Goal: Obtain resource: Download file/media

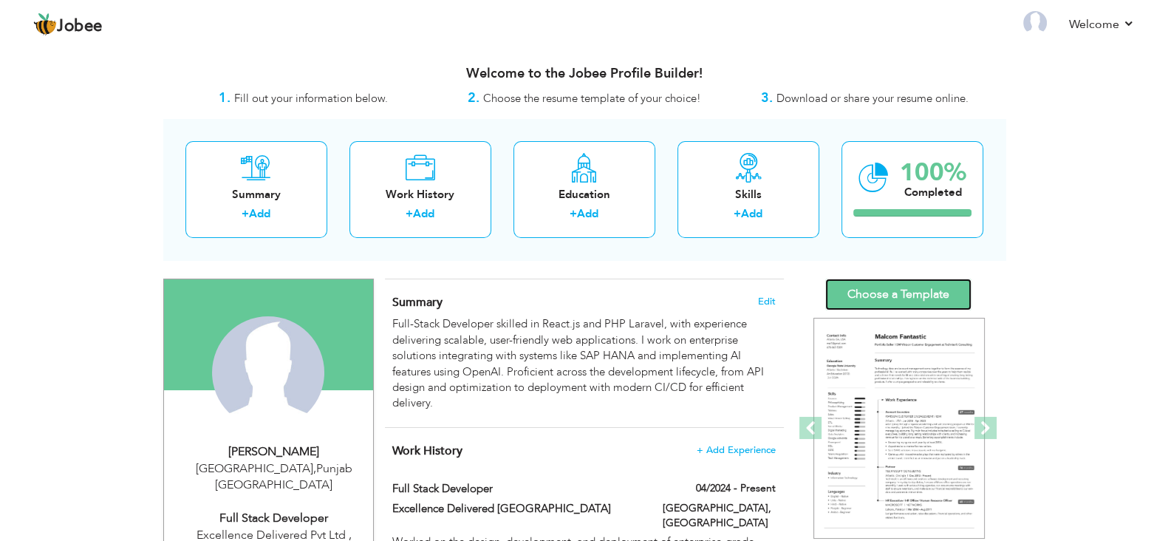
click at [918, 293] on link "Choose a Template" at bounding box center [898, 295] width 146 height 32
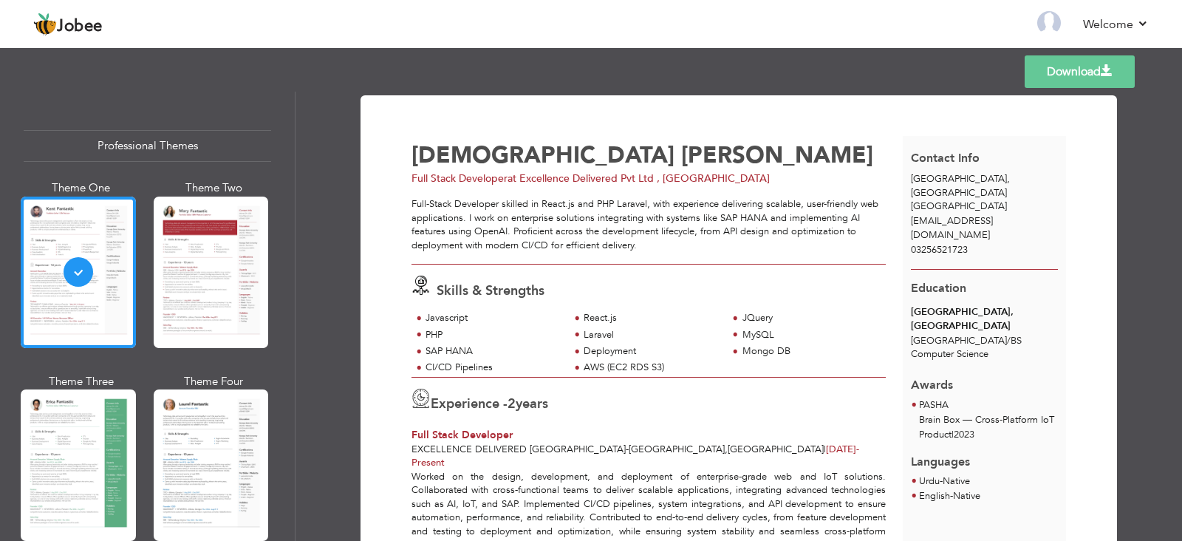
click at [1034, 75] on link "Download" at bounding box center [1080, 71] width 110 height 33
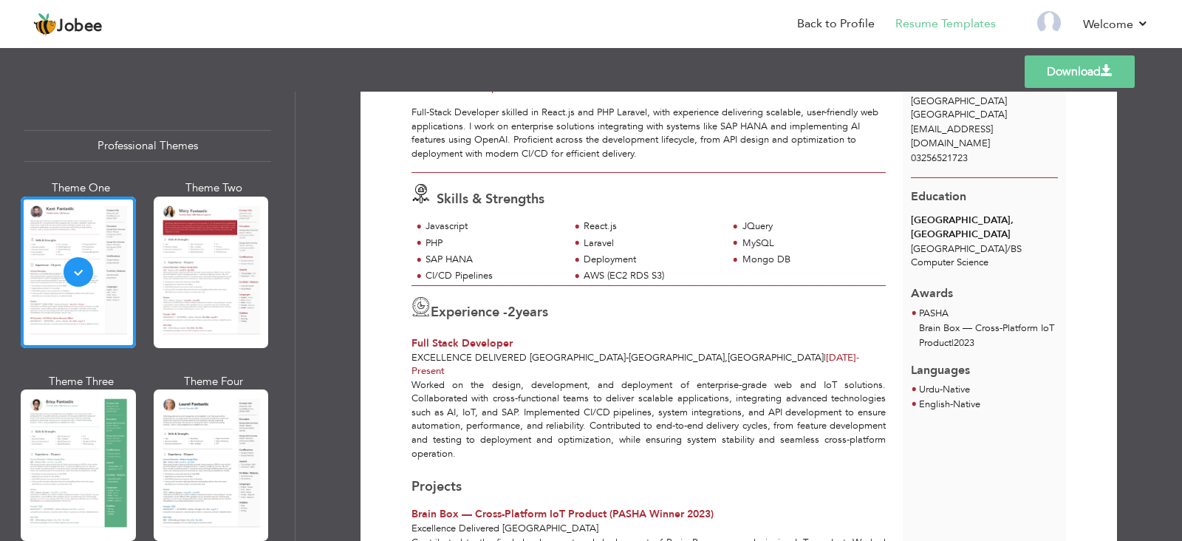
scroll to position [184, 0]
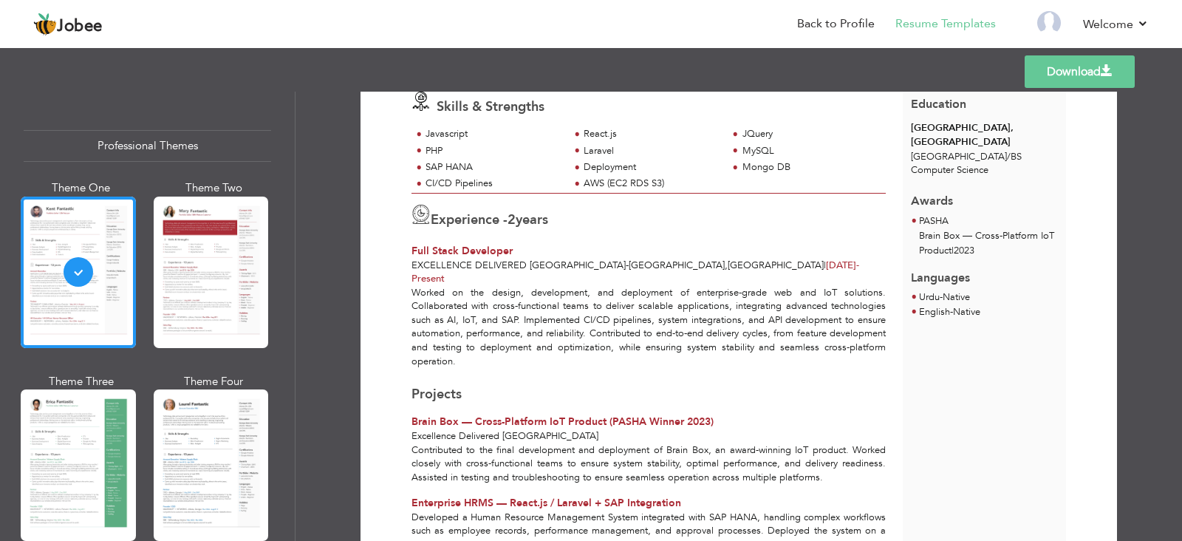
click at [1060, 77] on link "Download" at bounding box center [1080, 71] width 110 height 33
click at [1063, 72] on link "Download" at bounding box center [1080, 71] width 110 height 33
click at [1064, 85] on link "Download" at bounding box center [1080, 71] width 110 height 33
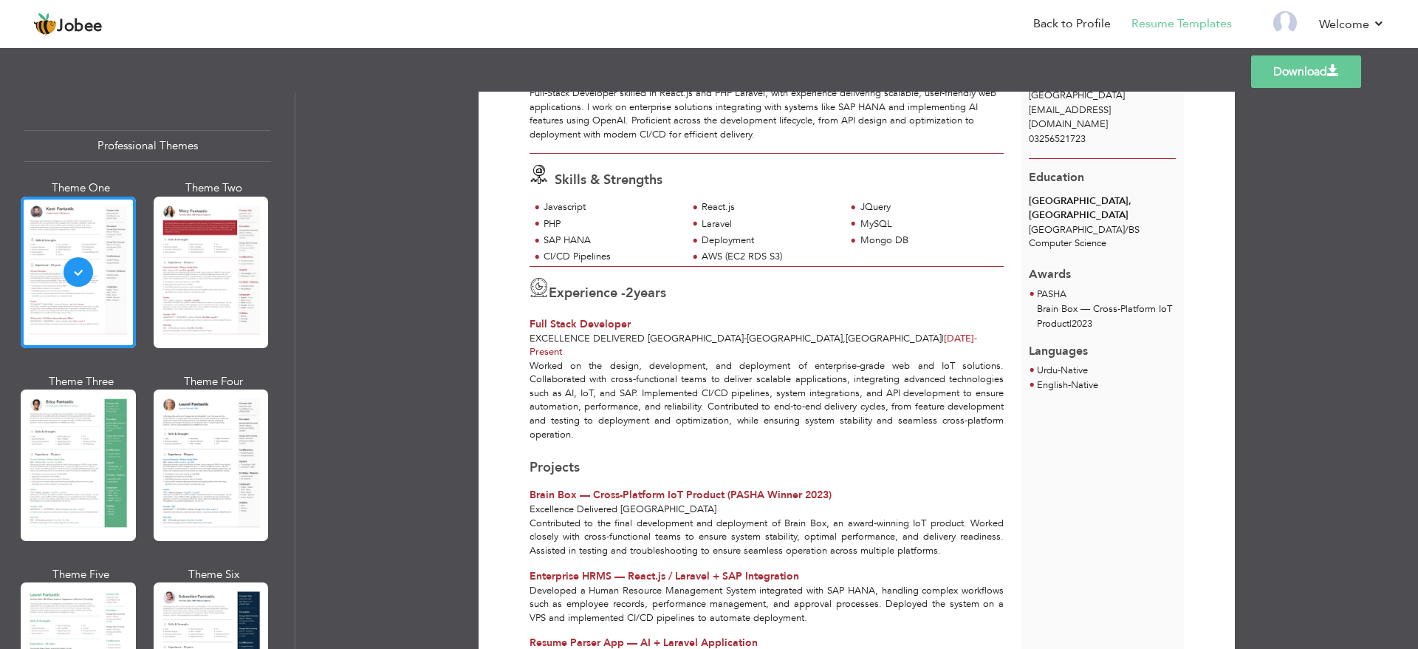
scroll to position [265, 0]
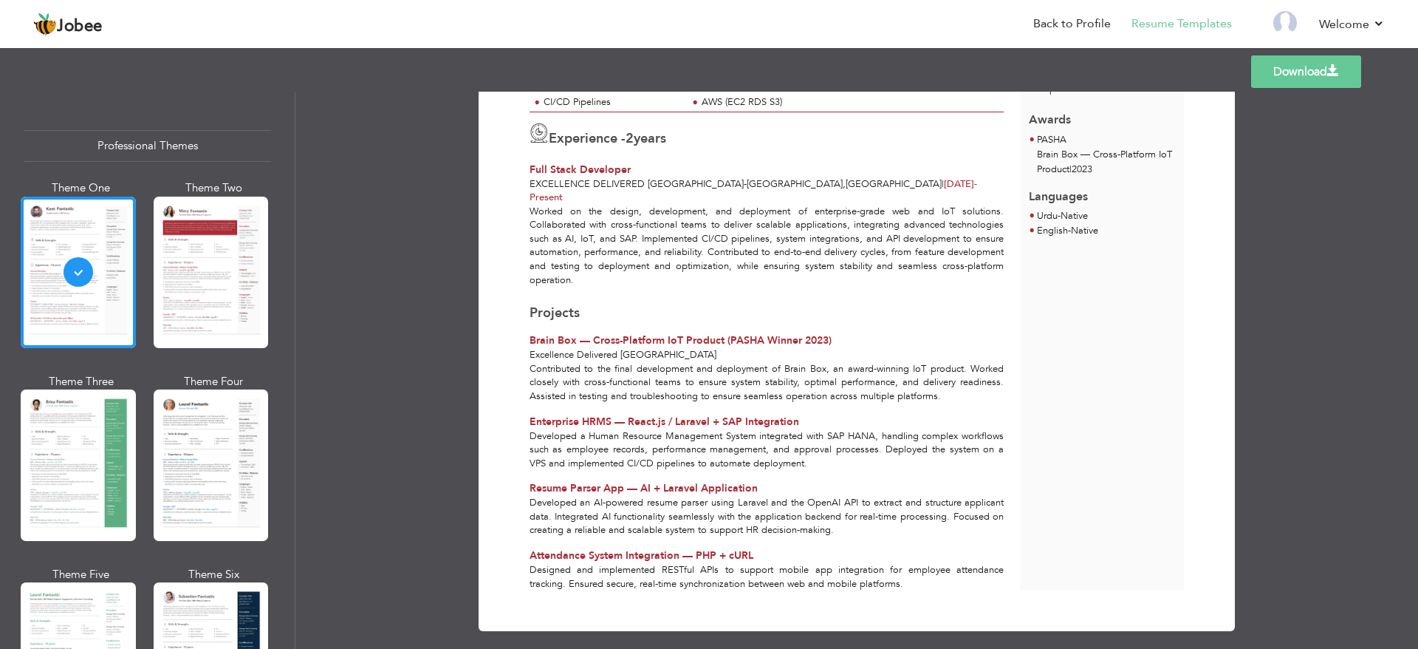
click at [1181, 71] on link "Download" at bounding box center [1307, 71] width 110 height 33
click at [908, 540] on div "Designed and implemented RESTful APIs to support mobile app integration for emp…" at bounding box center [767, 576] width 491 height 27
click at [894, 540] on div "Designed and implemented RESTful APIs to support mobile app integration for emp…" at bounding box center [767, 576] width 491 height 27
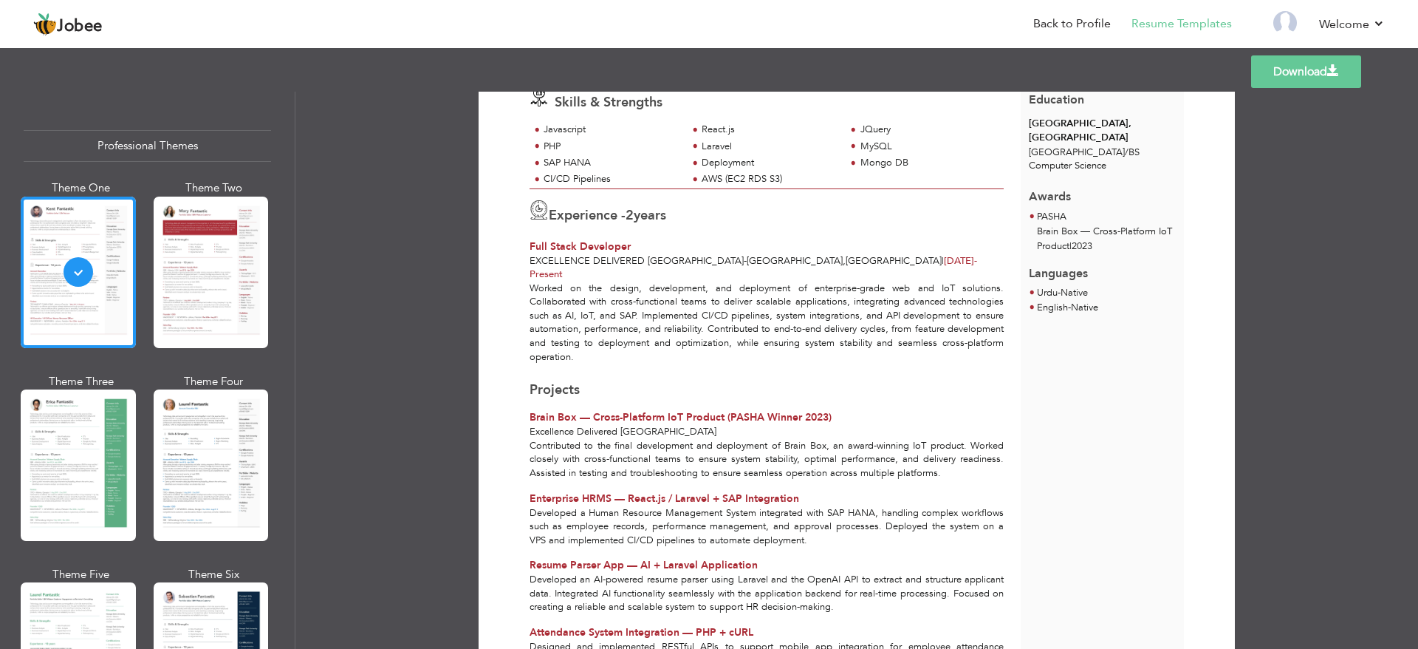
scroll to position [154, 0]
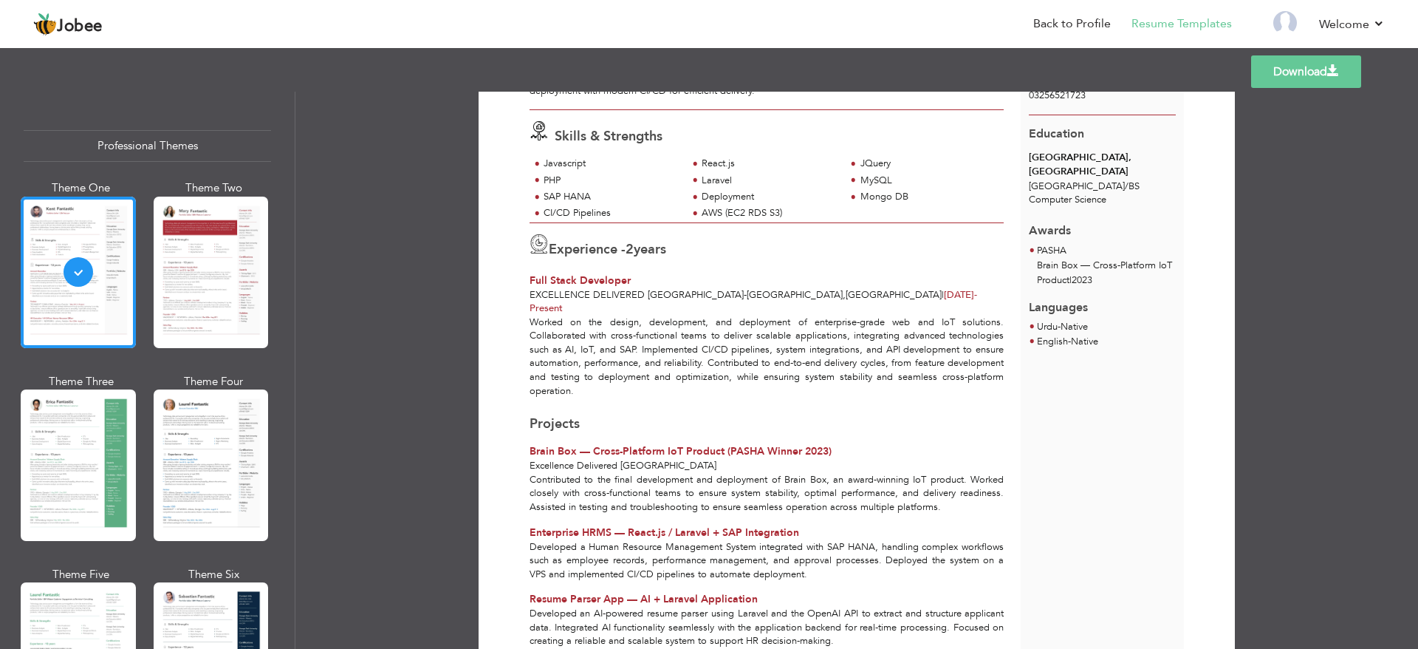
click at [717, 414] on div "Projects" at bounding box center [767, 423] width 474 height 19
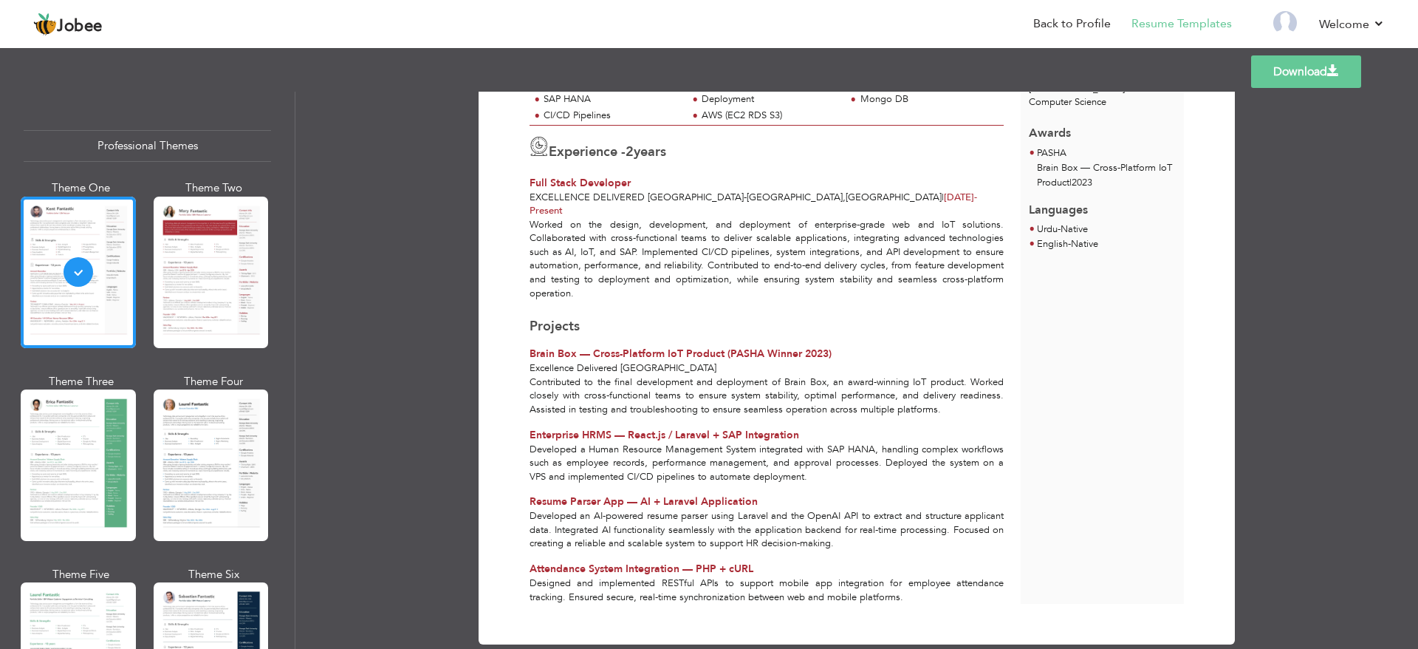
scroll to position [265, 0]
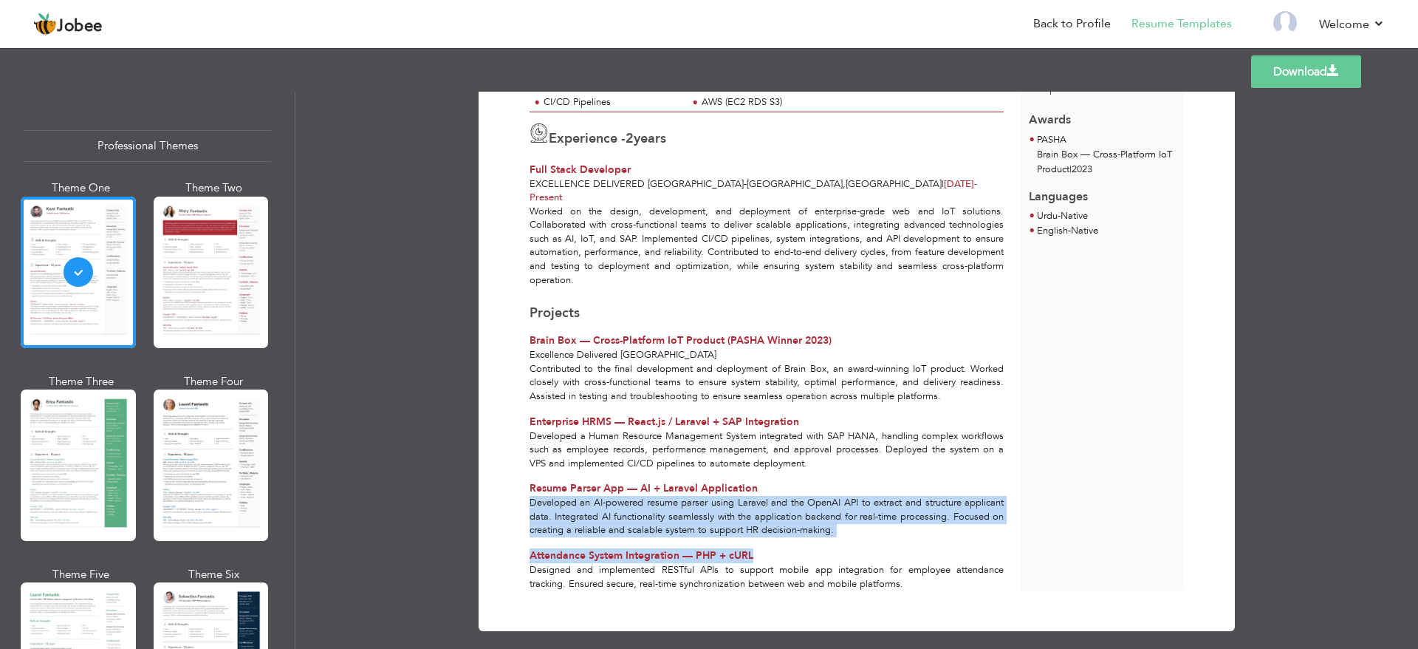
drag, startPoint x: 811, startPoint y: 530, endPoint x: 807, endPoint y: 471, distance: 59.3
click at [807, 471] on div "[PERSON_NAME] Full Stack Developer at Excellence Delivered Pvt Ltd , [GEOGRAPHI…" at bounding box center [775, 231] width 491 height 720
click at [808, 481] on div "Resume Parser App — AI + Laravel Application" at bounding box center [767, 488] width 474 height 15
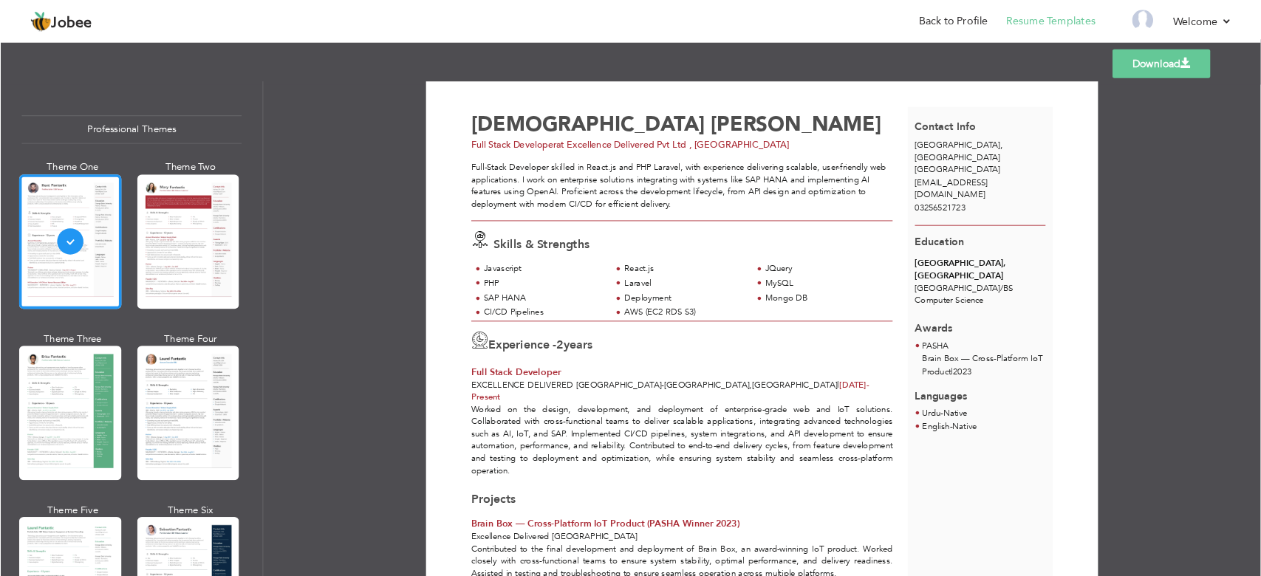
scroll to position [0, 0]
